Goal: Task Accomplishment & Management: Manage account settings

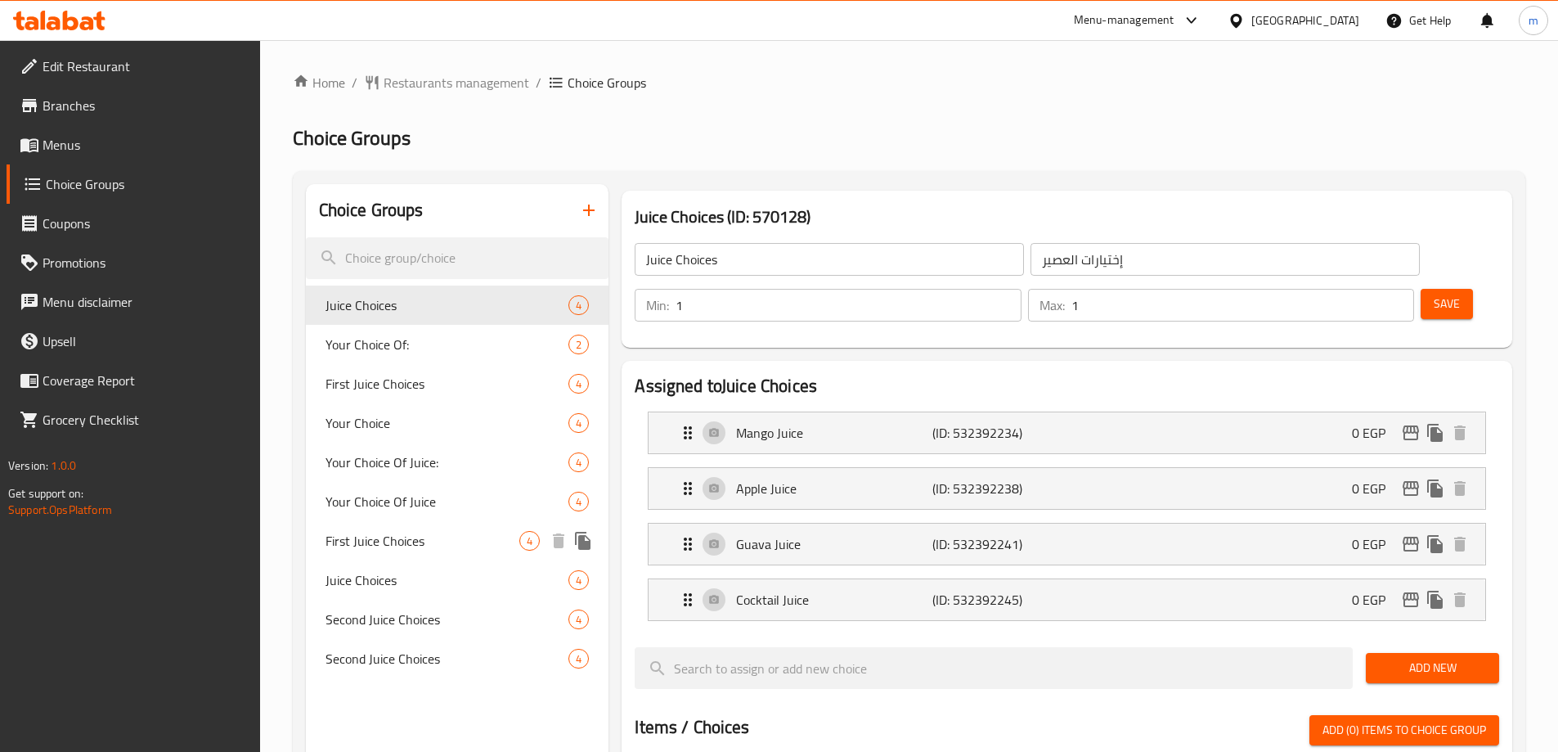
click at [378, 534] on span "First Juice Choices" at bounding box center [423, 541] width 195 height 20
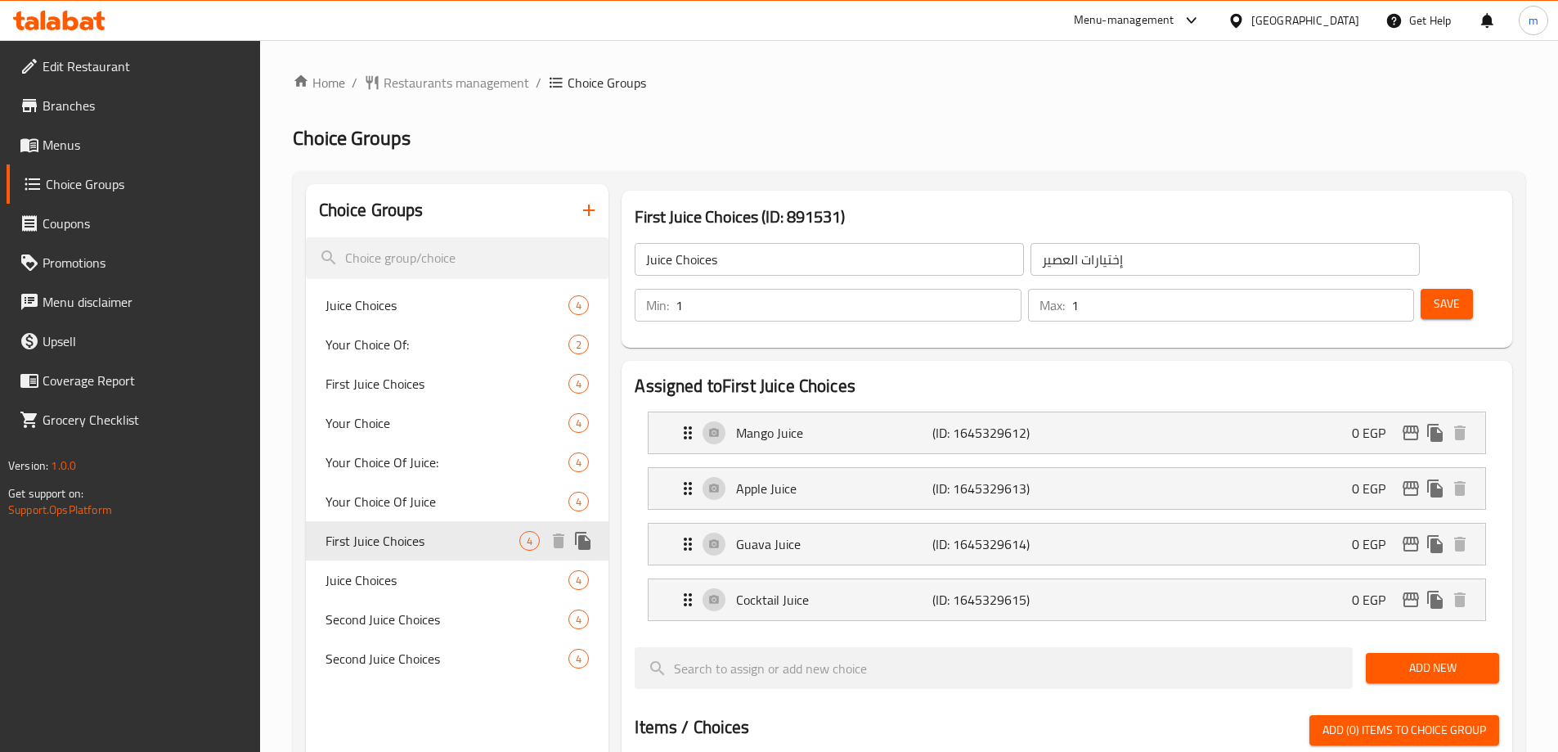
type input "First Juice Choices"
type input "إختيارات العصير الأول"
click at [989, 182] on div "Choice Groups Juice Choices 4 Your Choice Of: 2 First Juice Choices 4 Your Choi…" at bounding box center [909, 763] width 1233 height 1185
drag, startPoint x: 397, startPoint y: 613, endPoint x: 490, endPoint y: 524, distance: 129.0
click at [397, 613] on span "Second Juice Choices" at bounding box center [423, 619] width 195 height 20
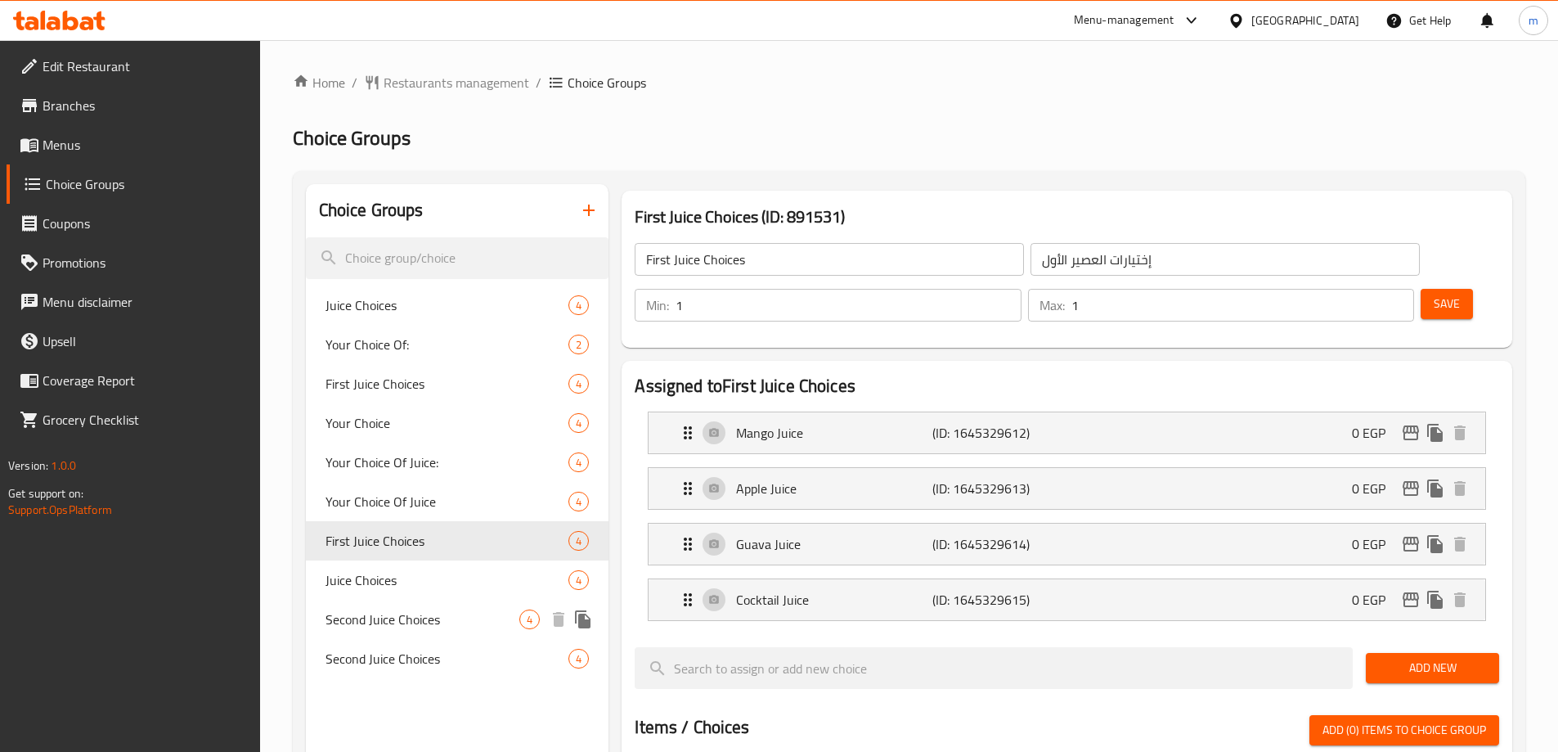
type input "Second Juice Choices"
type input "إختيارات العصير الثاني"
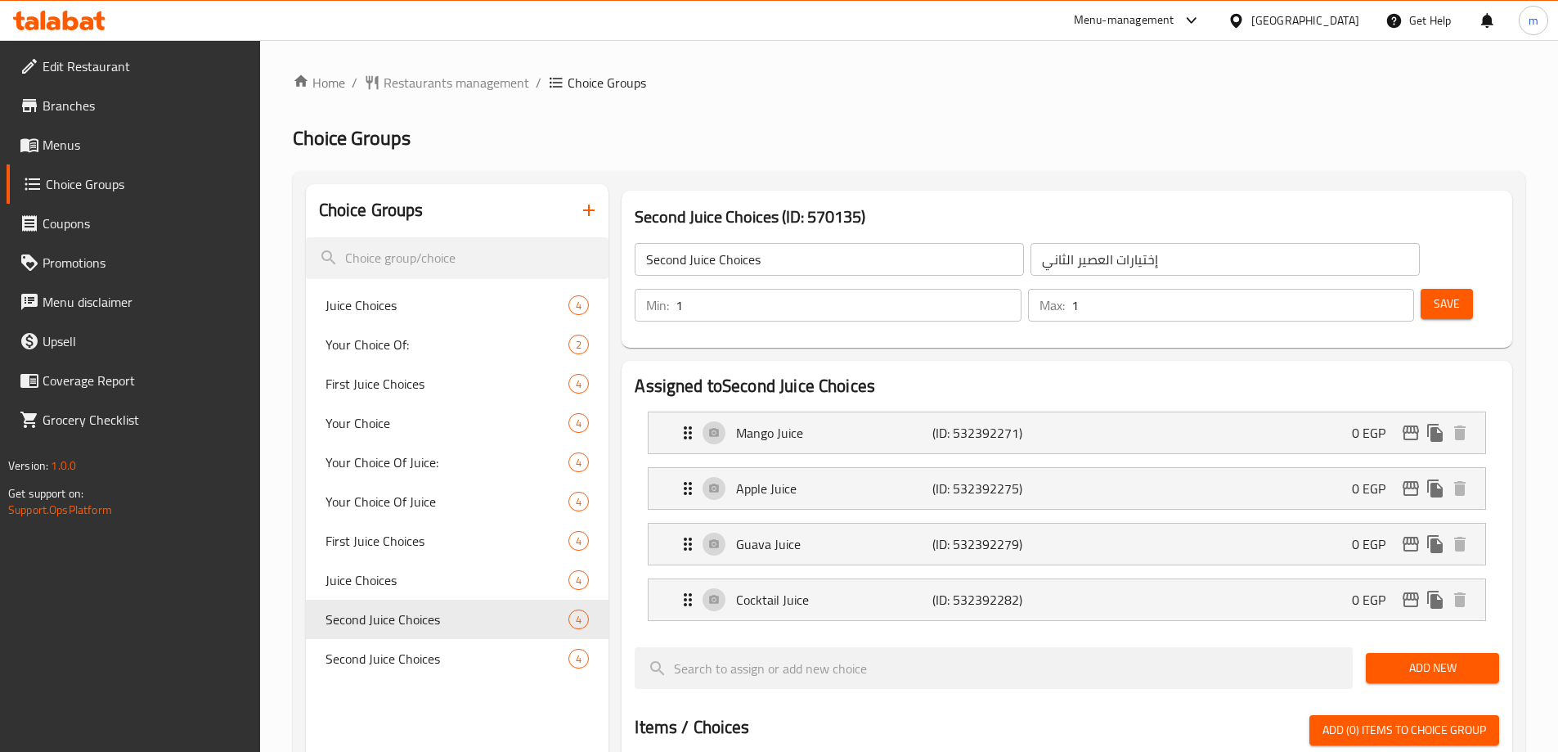
click at [1071, 131] on h2 "Choice Groups" at bounding box center [909, 138] width 1233 height 26
click at [438, 81] on span "Restaurants management" at bounding box center [457, 83] width 146 height 20
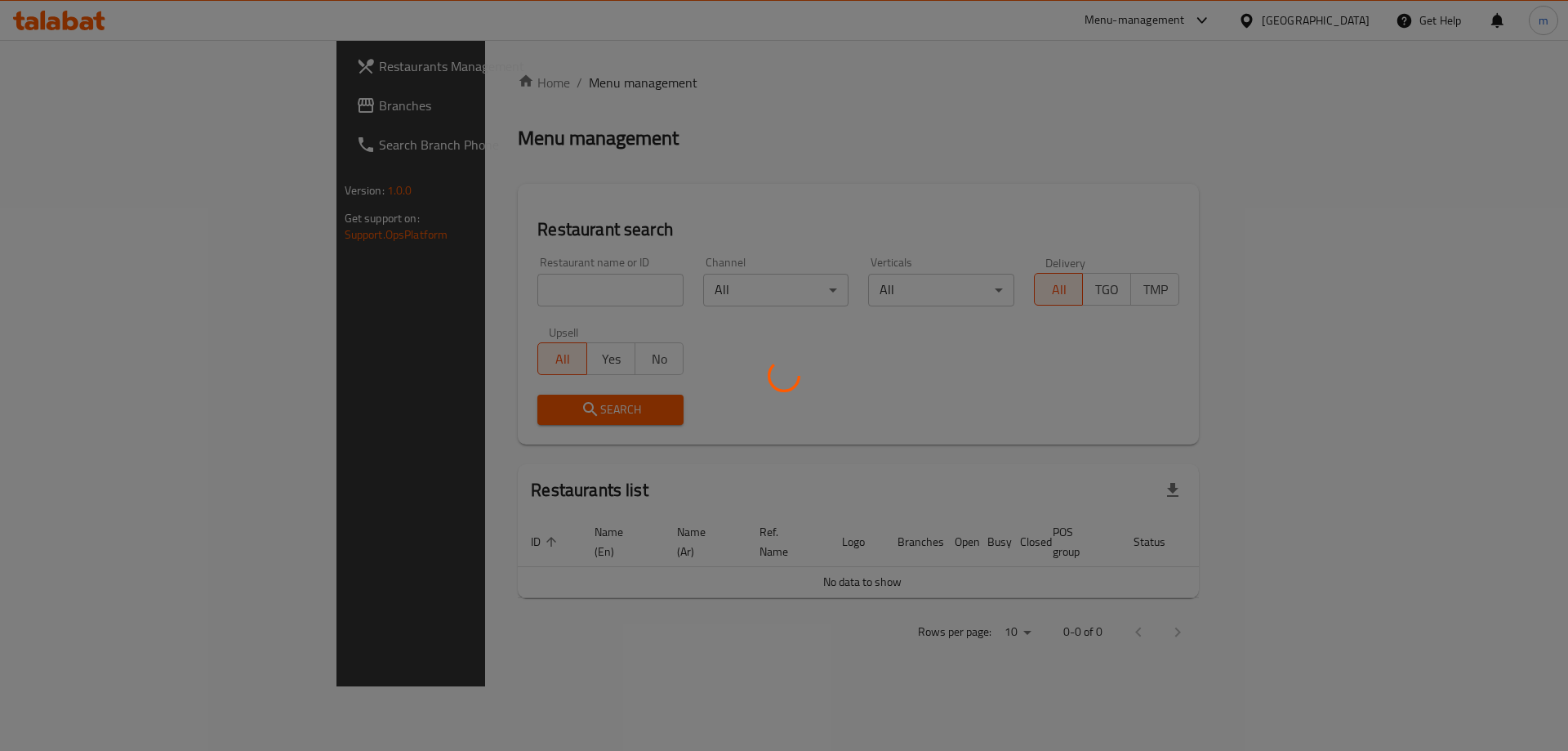
click at [107, 117] on div at bounding box center [784, 376] width 1568 height 751
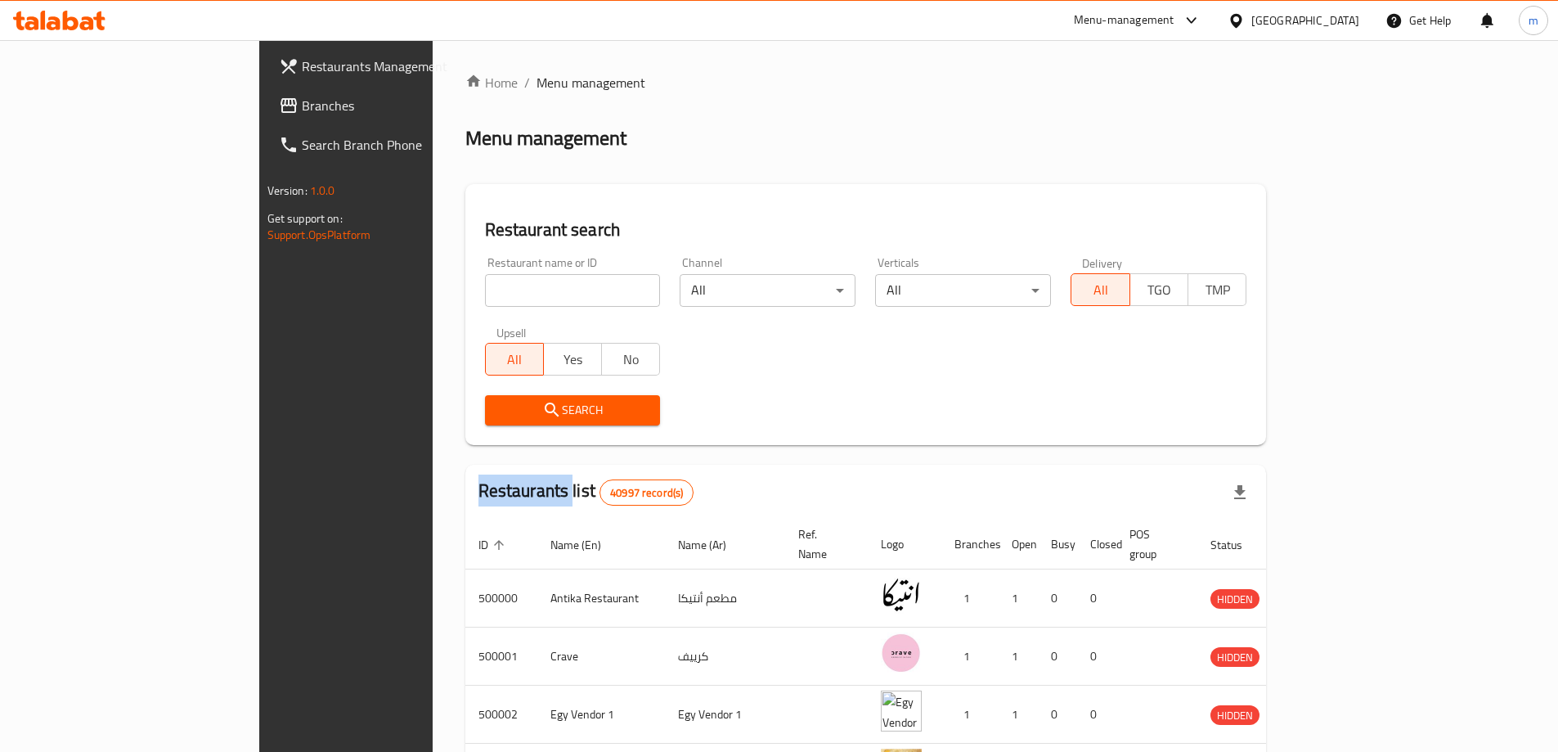
click at [259, 117] on div "Restaurants Management Branches Search Branch Phone Version: 1.0.0 Get support …" at bounding box center [779, 626] width 1040 height 1172
click at [302, 113] on span "Branches" at bounding box center [404, 106] width 204 height 20
